Goal: Task Accomplishment & Management: Use online tool/utility

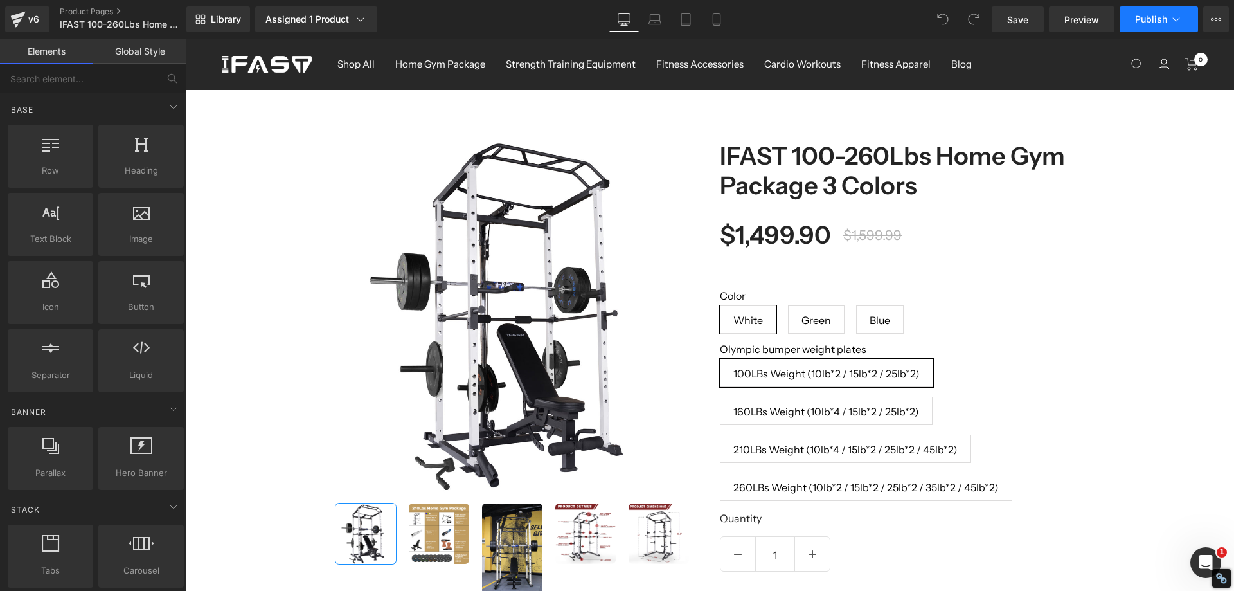
click at [1141, 15] on span "Publish" at bounding box center [1151, 19] width 32 height 10
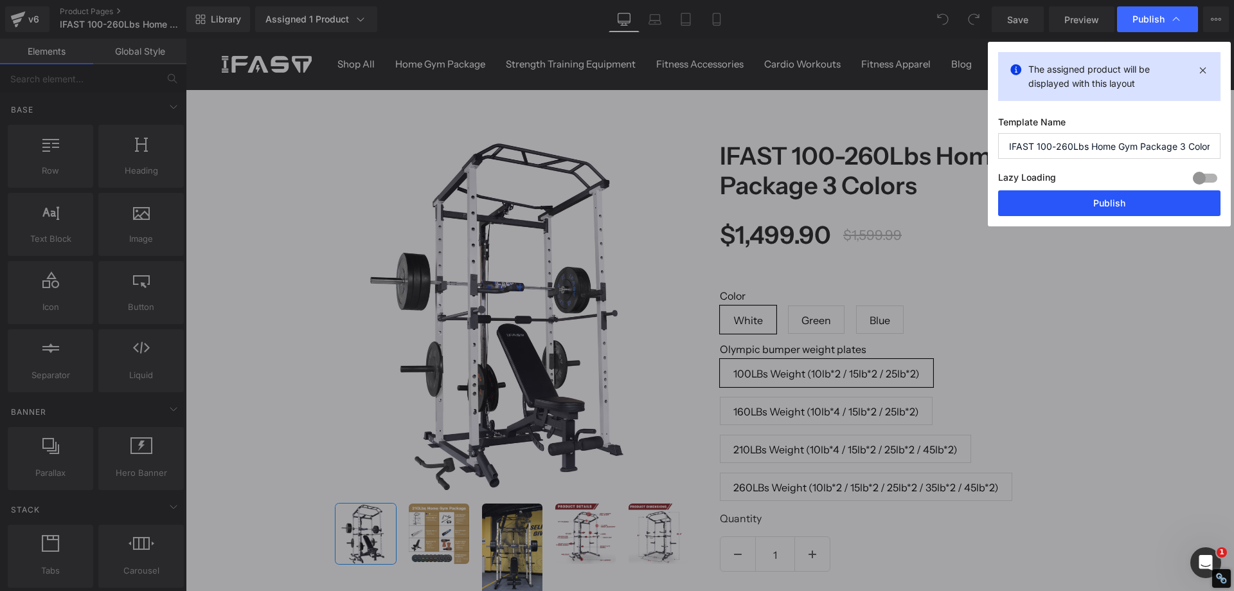
click at [1119, 208] on button "Publish" at bounding box center [1109, 203] width 222 height 26
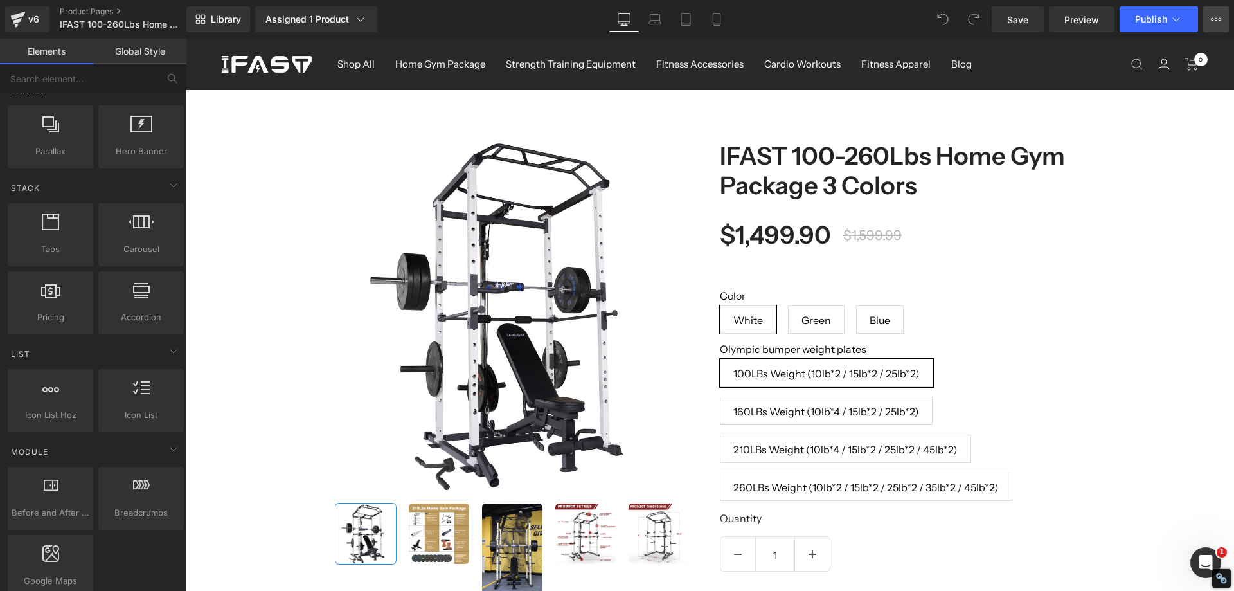
click at [1211, 17] on icon at bounding box center [1216, 19] width 10 height 10
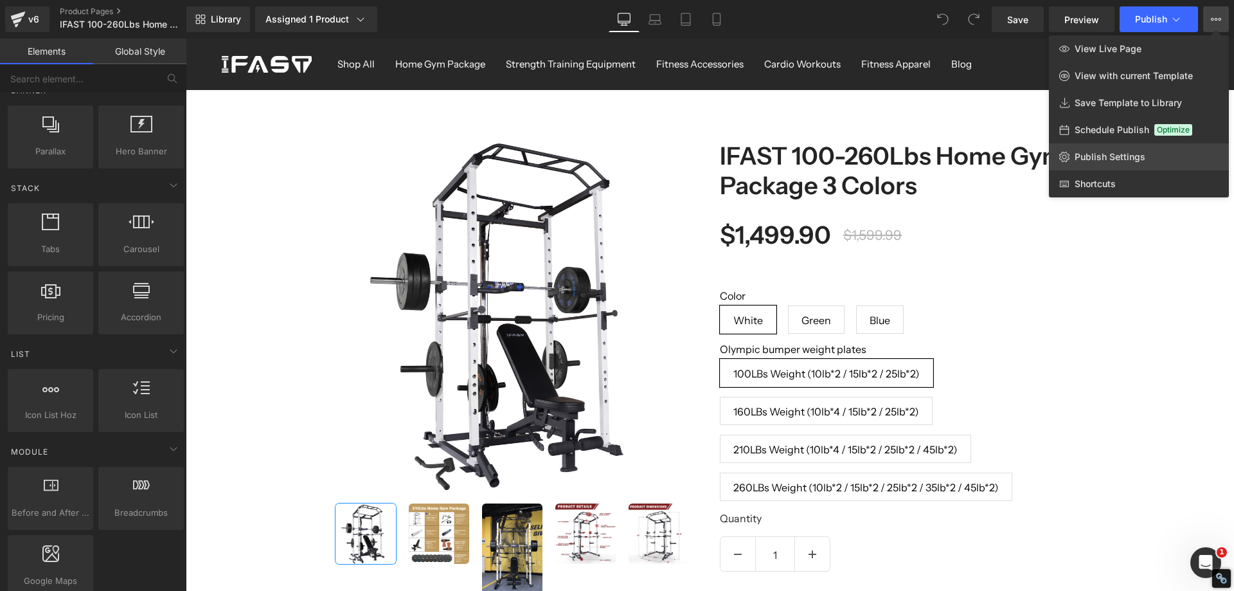
click at [1101, 159] on span "Publish Settings" at bounding box center [1109, 157] width 71 height 12
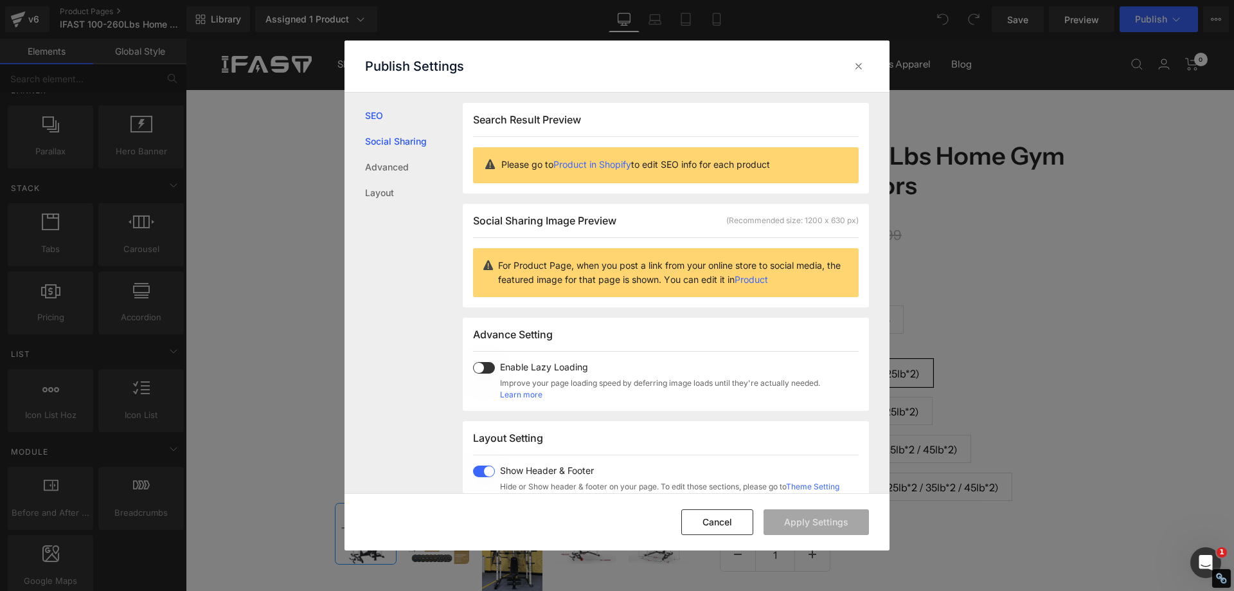
click at [390, 136] on link "Social Sharing" at bounding box center [414, 142] width 98 height 26
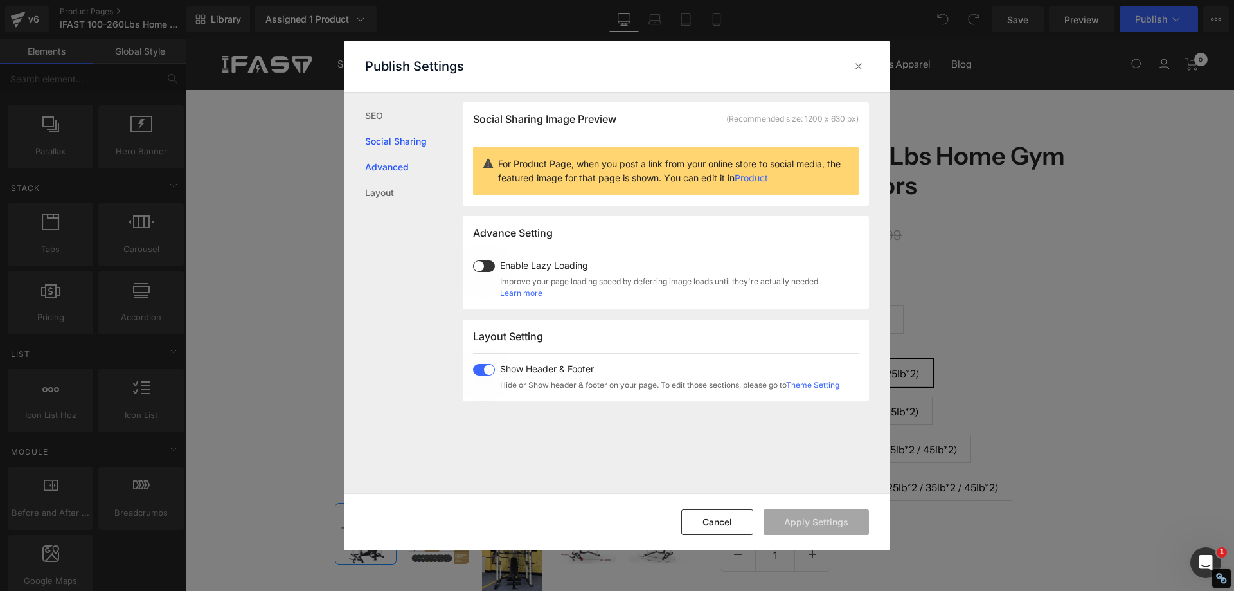
click at [393, 165] on link "Advanced" at bounding box center [414, 167] width 98 height 26
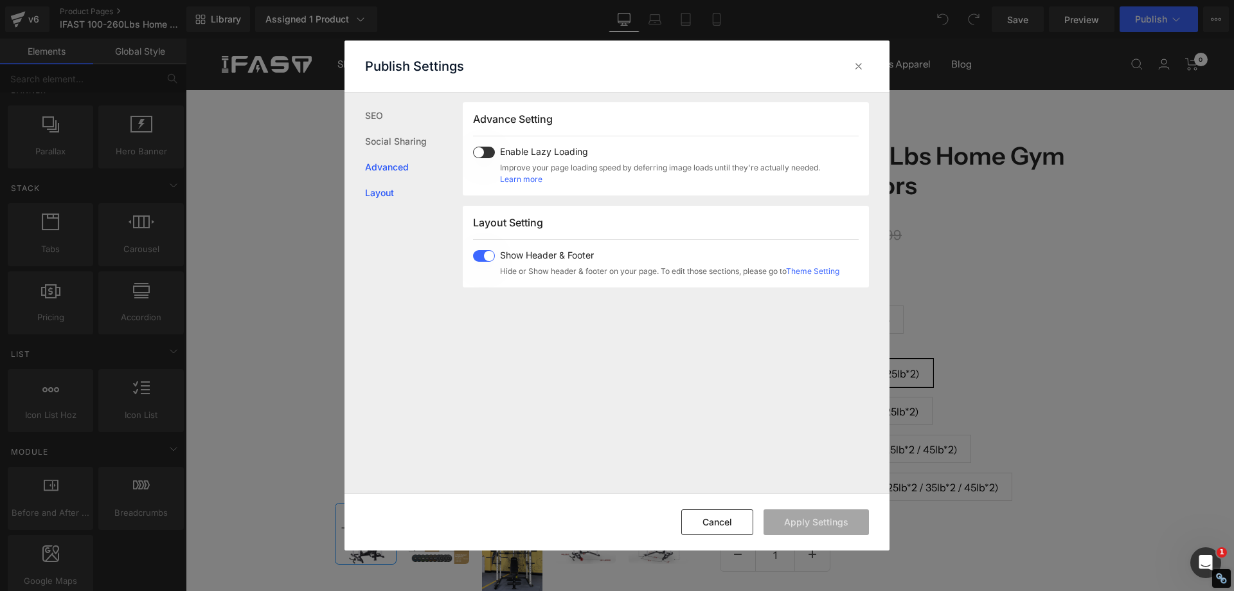
click at [388, 186] on link "Layout" at bounding box center [414, 193] width 98 height 26
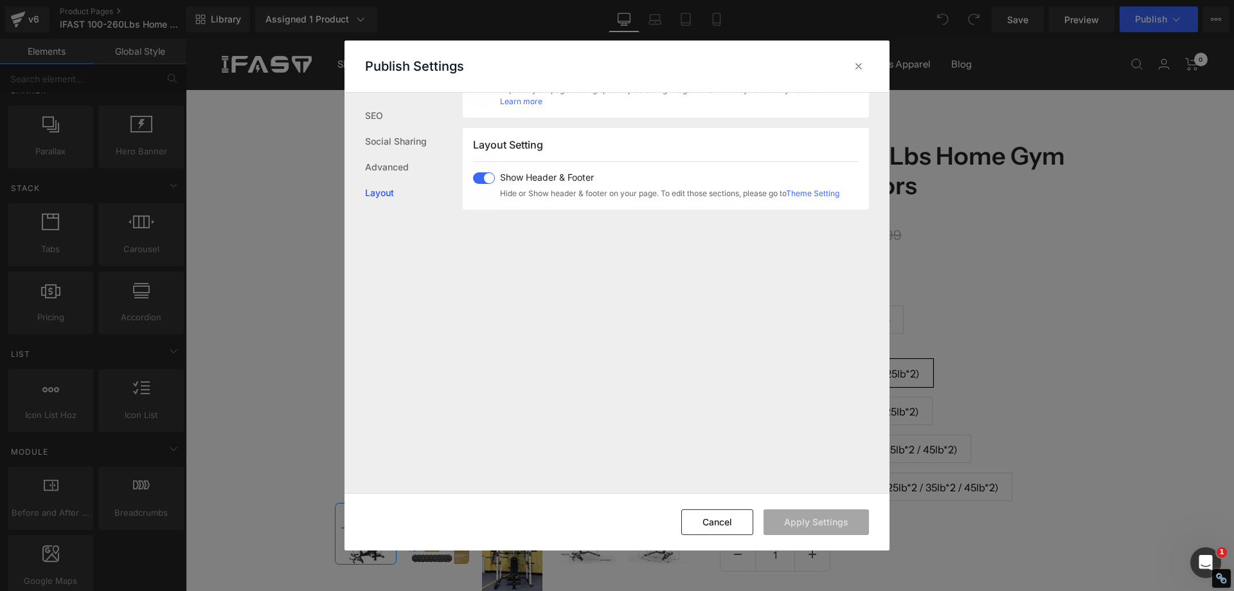
scroll to position [318, 0]
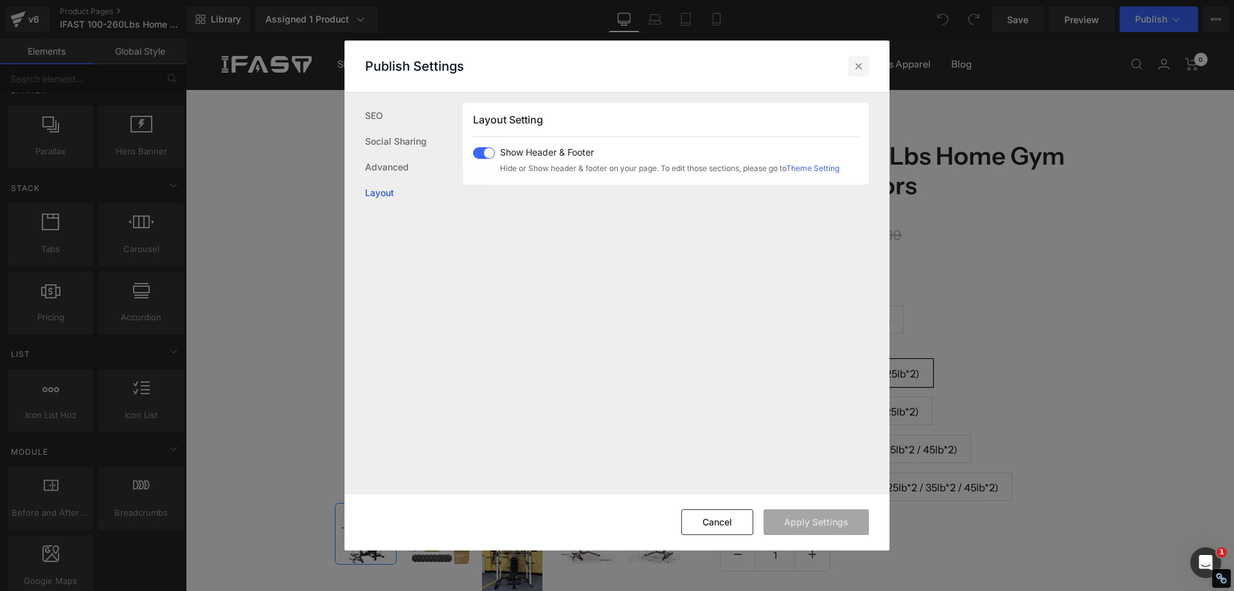
click at [860, 67] on icon at bounding box center [858, 66] width 13 height 13
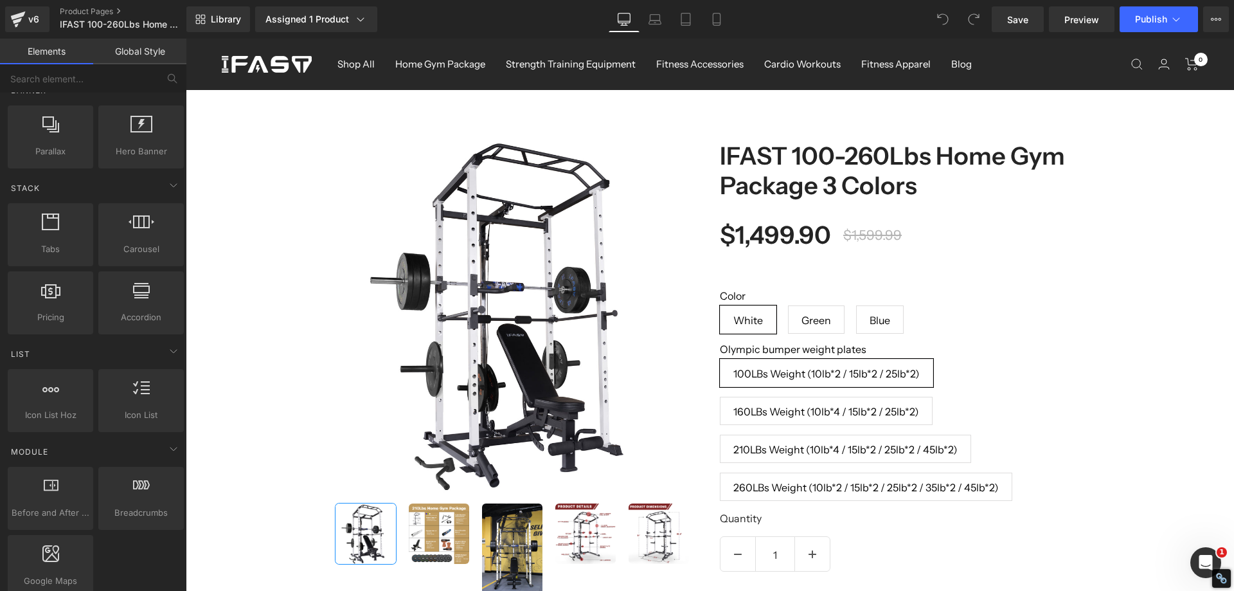
click at [878, 24] on div "Library Assigned 1 Product Product Preview IFAST 100-260Lbs Home Gym Package 3 …" at bounding box center [710, 19] width 1048 height 26
click at [1146, 14] on span "Publish" at bounding box center [1151, 19] width 32 height 10
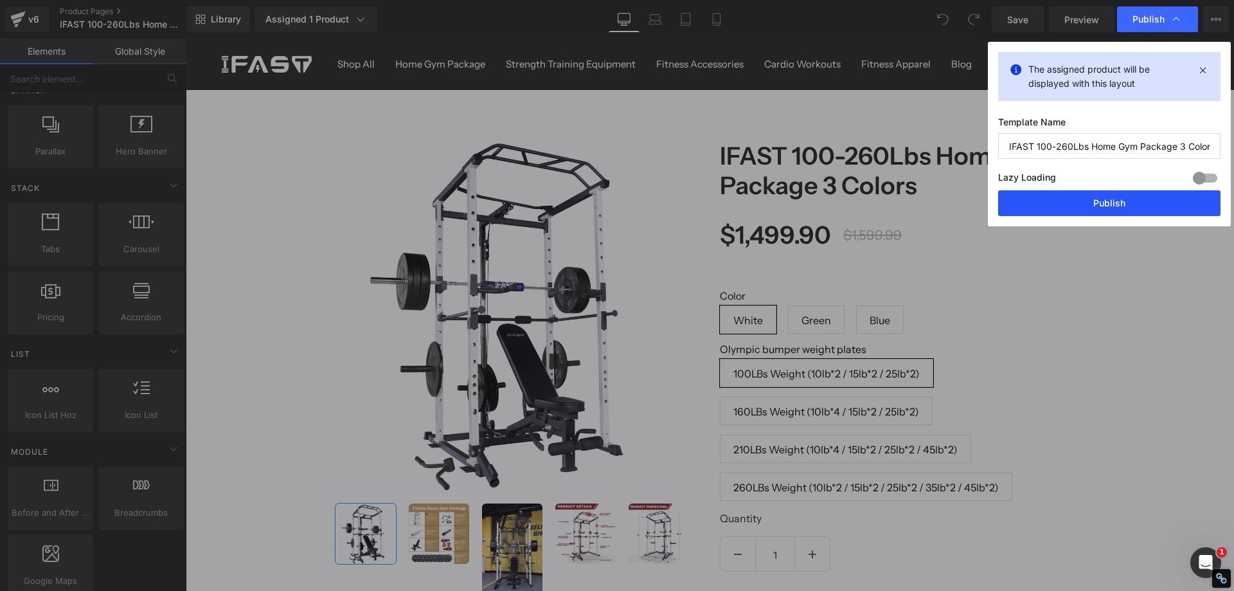
click at [1114, 199] on button "Publish" at bounding box center [1109, 203] width 222 height 26
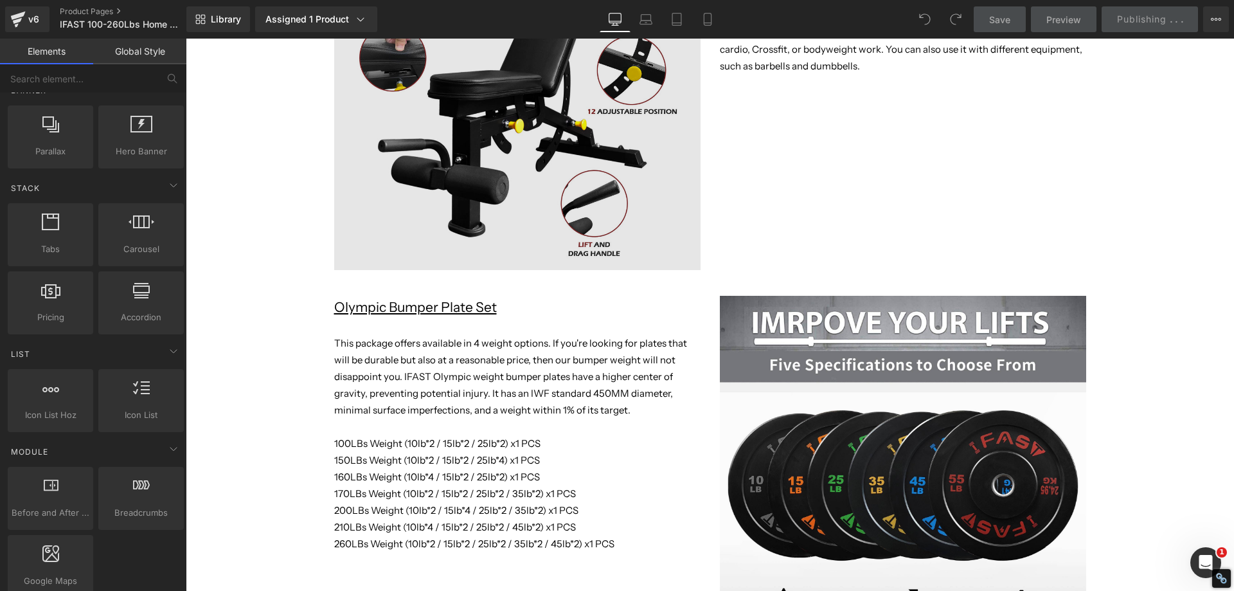
scroll to position [1735, 0]
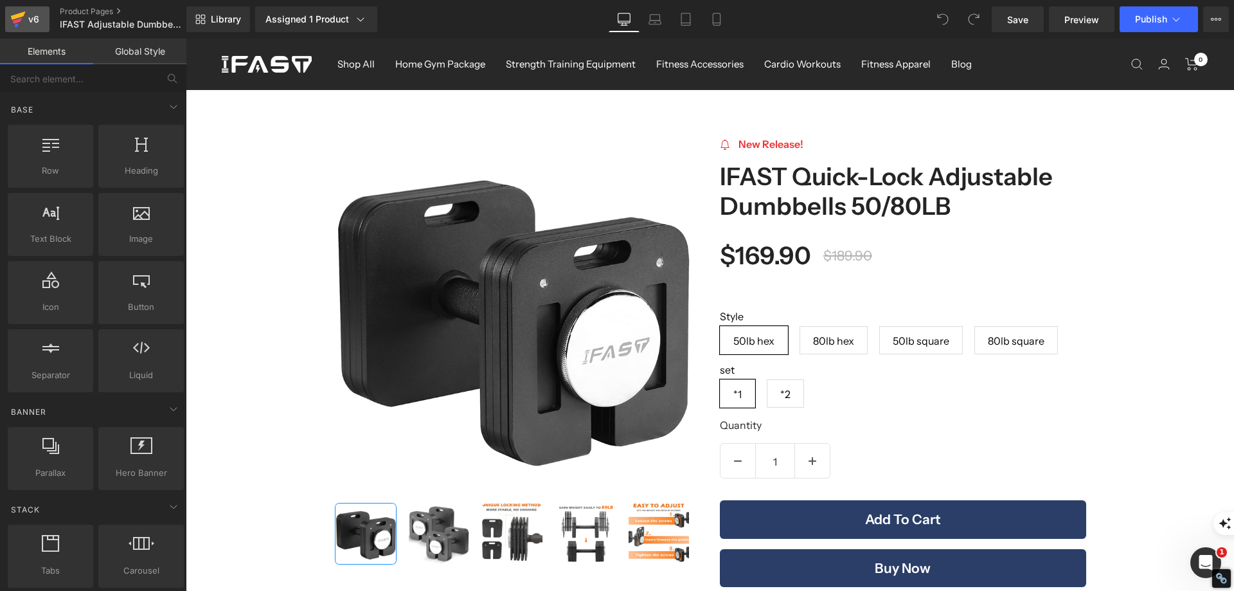
click at [20, 13] on icon at bounding box center [18, 16] width 15 height 8
